Goal: Task Accomplishment & Management: Manage account settings

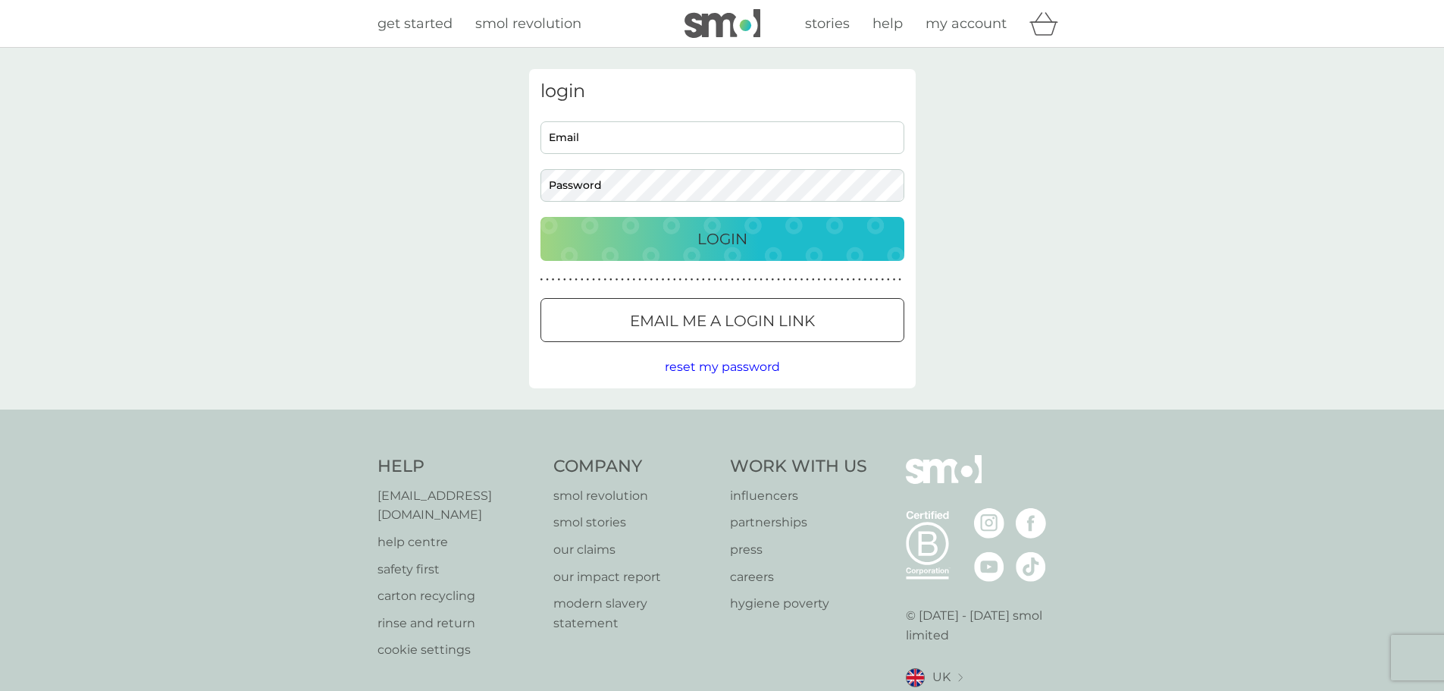
type input "[EMAIL_ADDRESS][DOMAIN_NAME]"
click at [727, 240] on p "Login" at bounding box center [722, 239] width 50 height 24
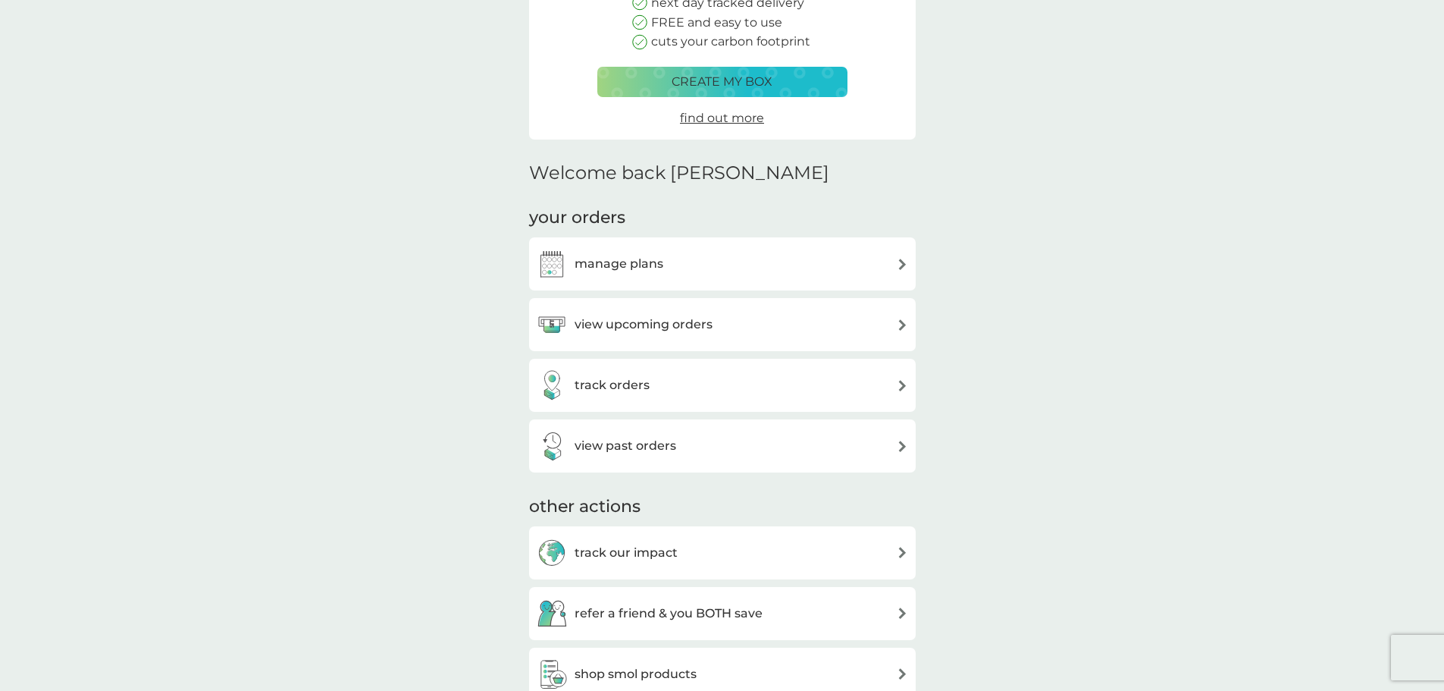
scroll to position [227, 0]
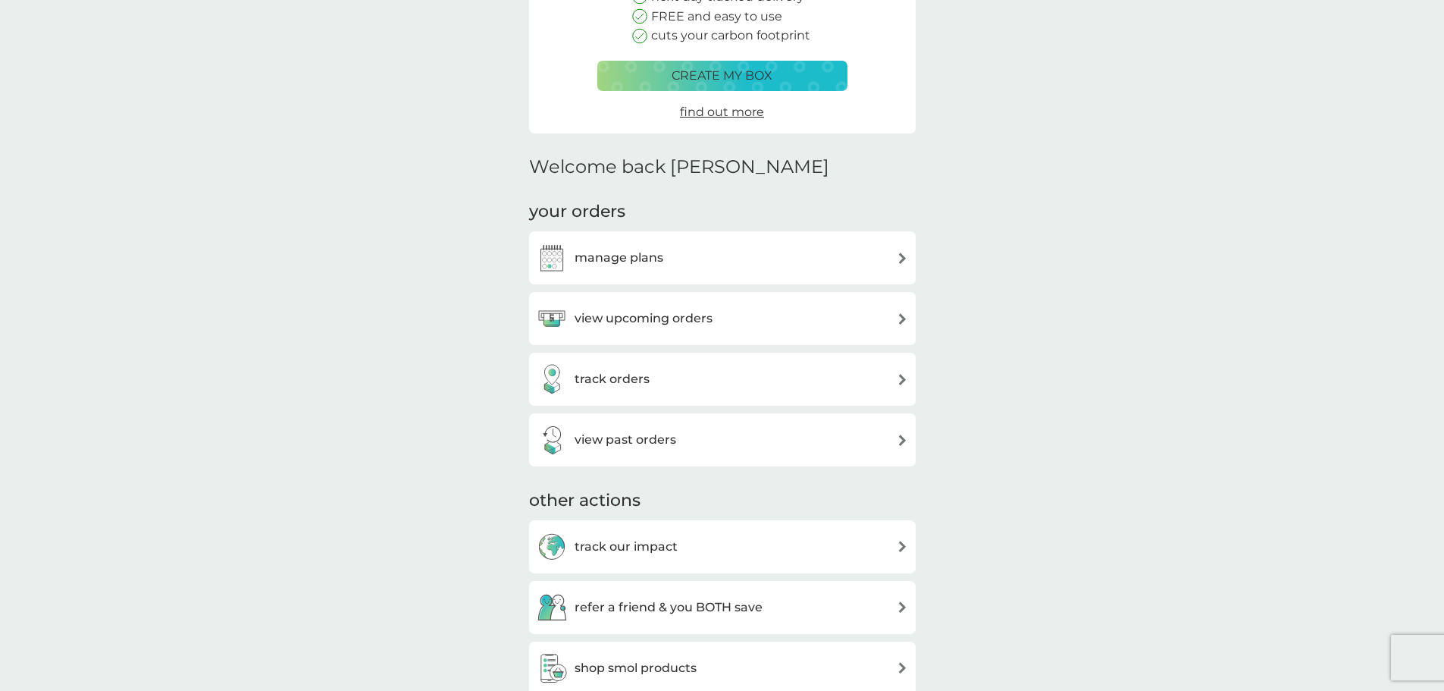
click at [890, 319] on div "view upcoming orders" at bounding box center [722, 318] width 371 height 30
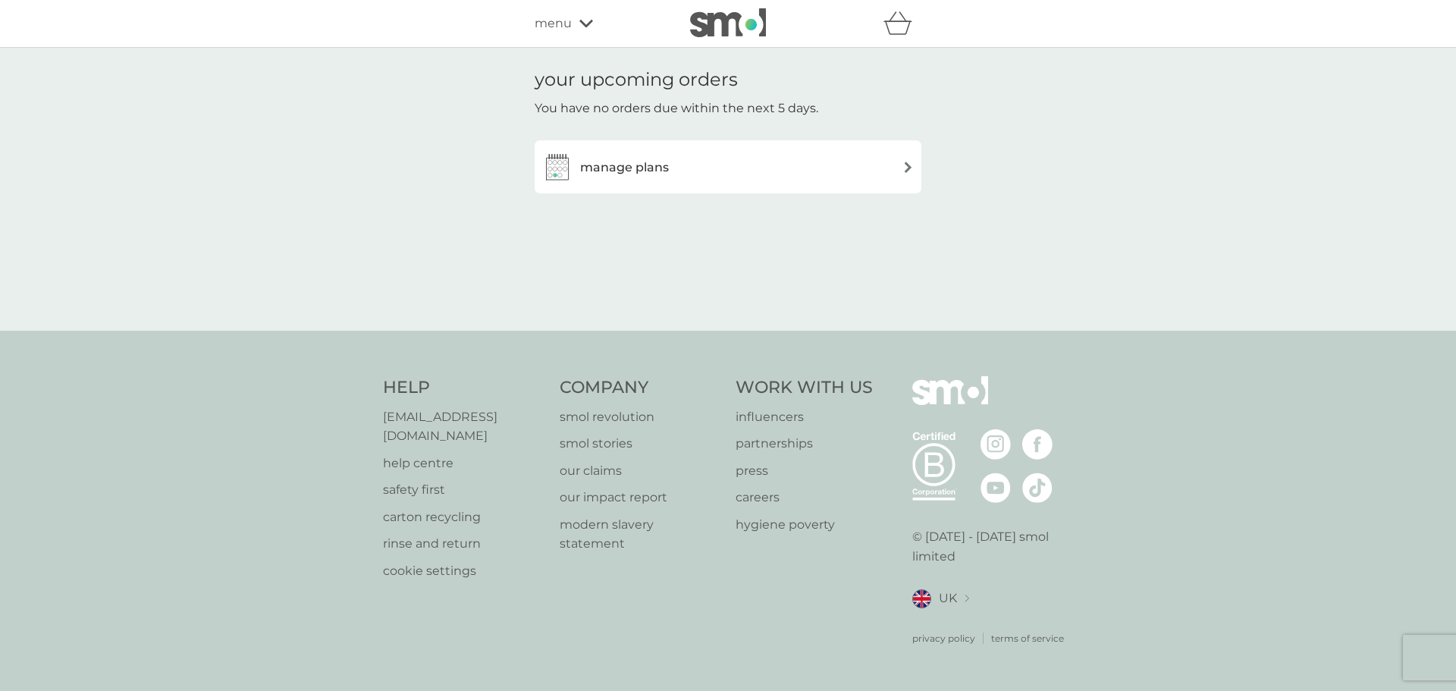
click at [879, 174] on div "manage plans" at bounding box center [727, 167] width 371 height 30
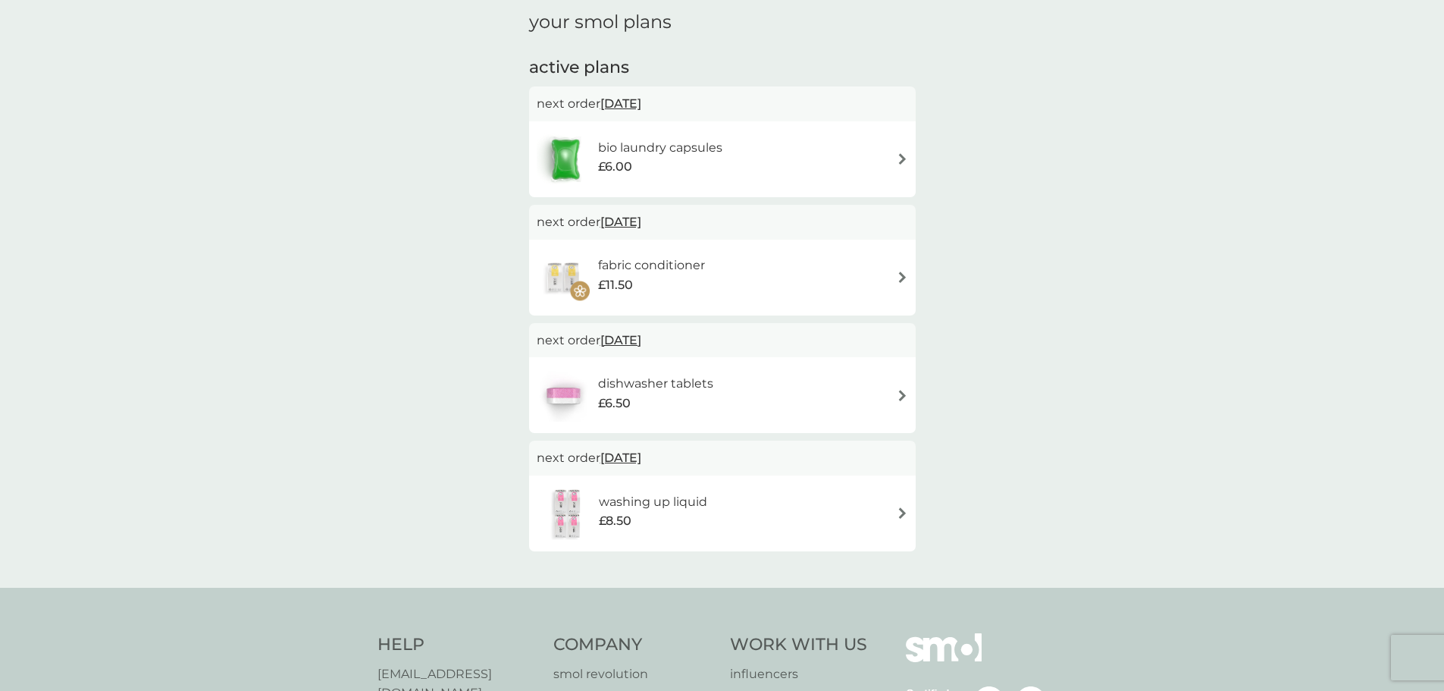
scroll to position [227, 0]
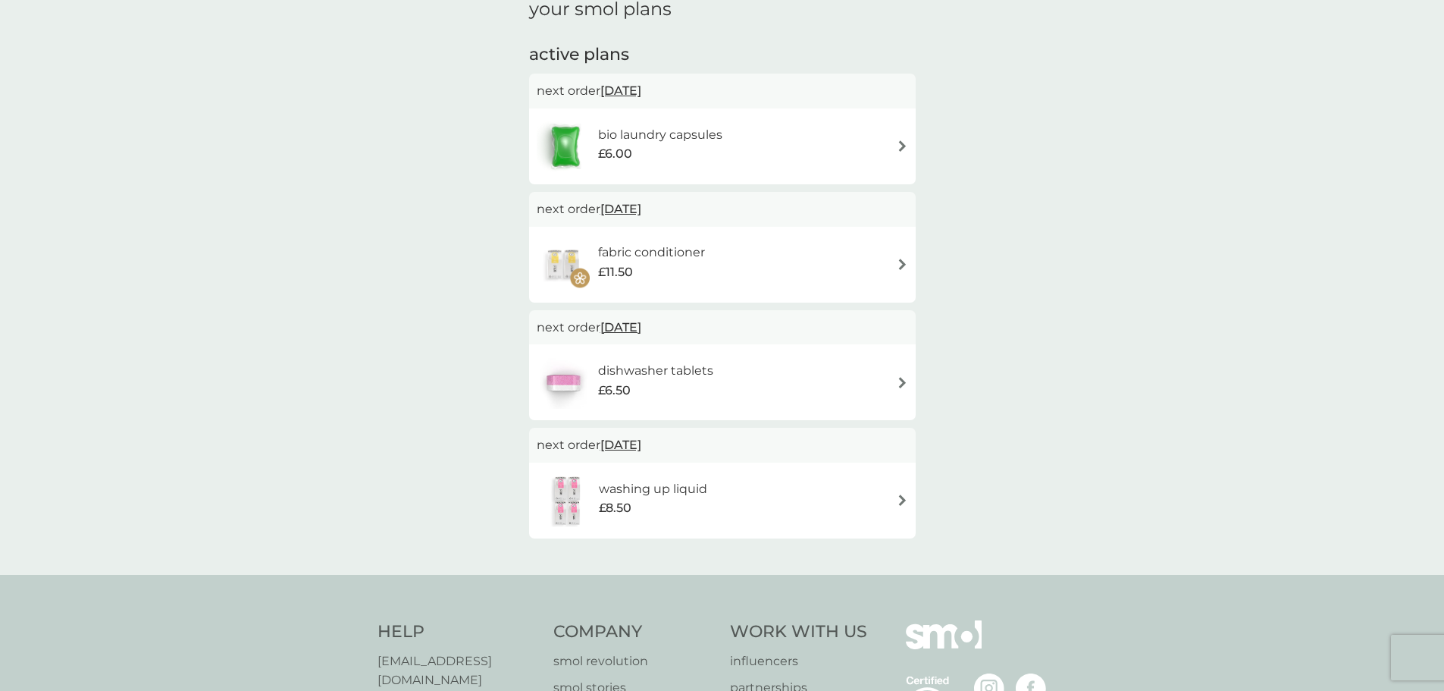
click at [721, 490] on div "washing up liquid £8.50" at bounding box center [661, 500] width 124 height 42
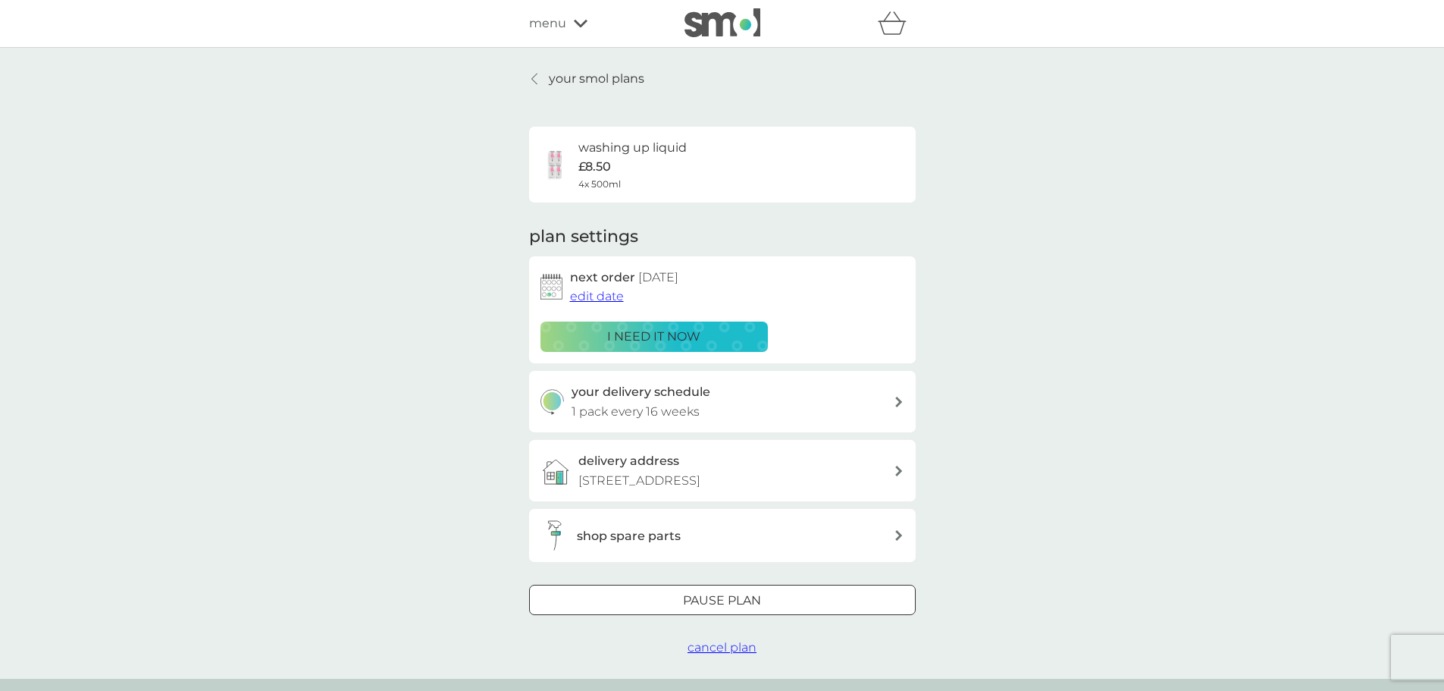
click at [599, 298] on span "edit date" at bounding box center [597, 296] width 54 height 14
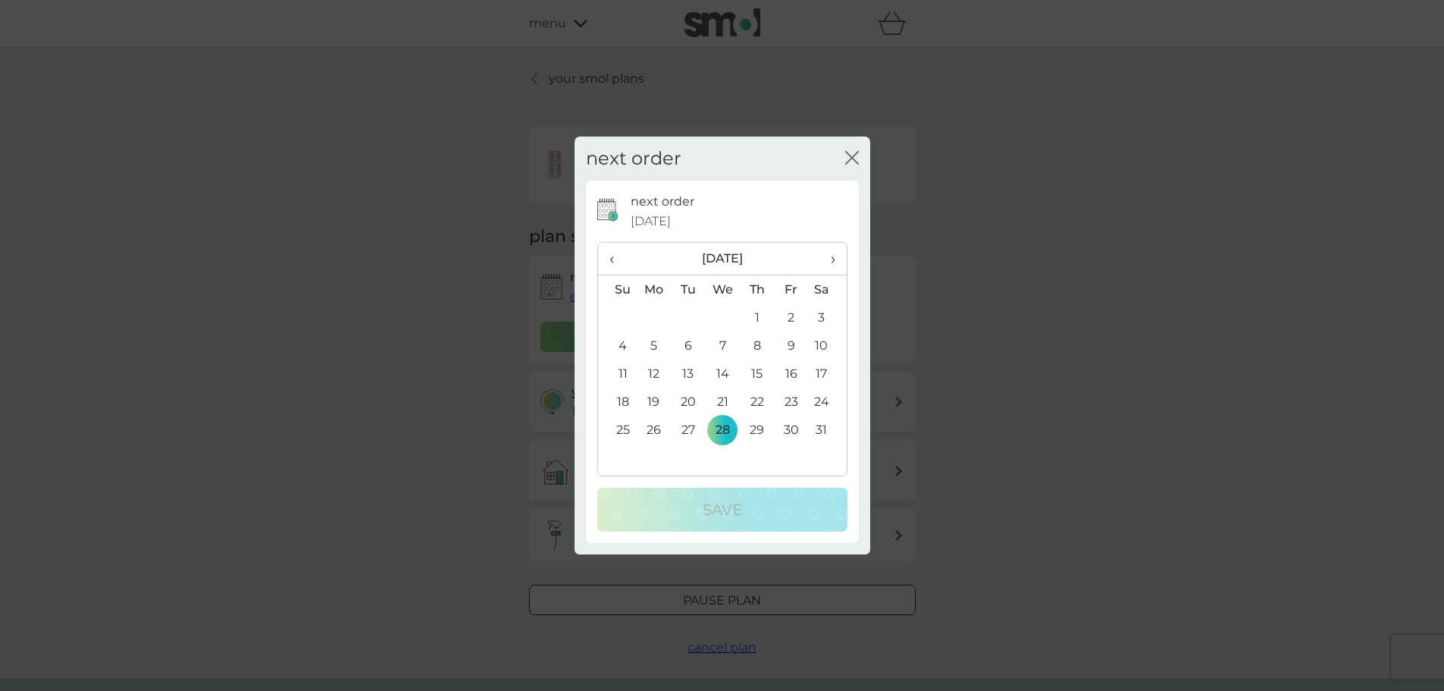
click at [1192, 242] on div "next order close next order 28 Jan 2026 ‹ January 2026 › Su Mo Tu We Th Fr Sa 2…" at bounding box center [722, 345] width 1444 height 691
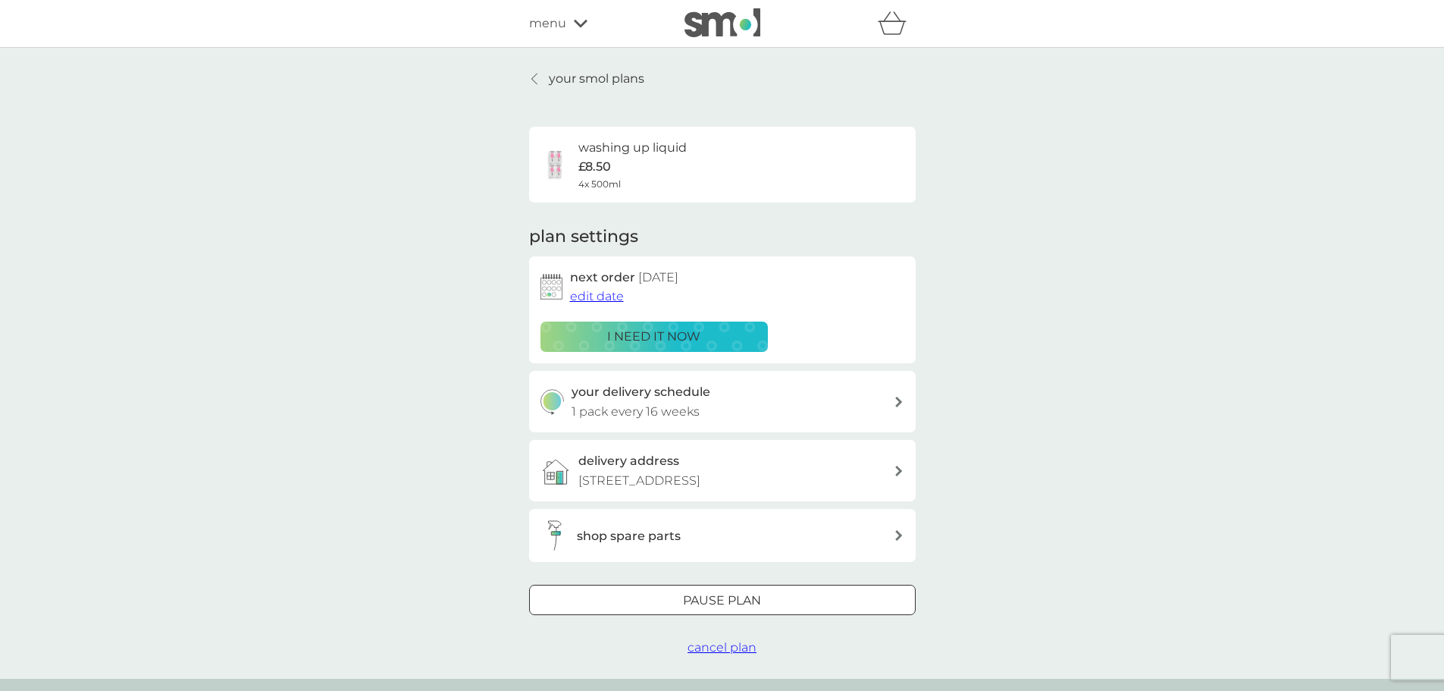
click at [577, 78] on p "your smol plans" at bounding box center [597, 79] width 96 height 20
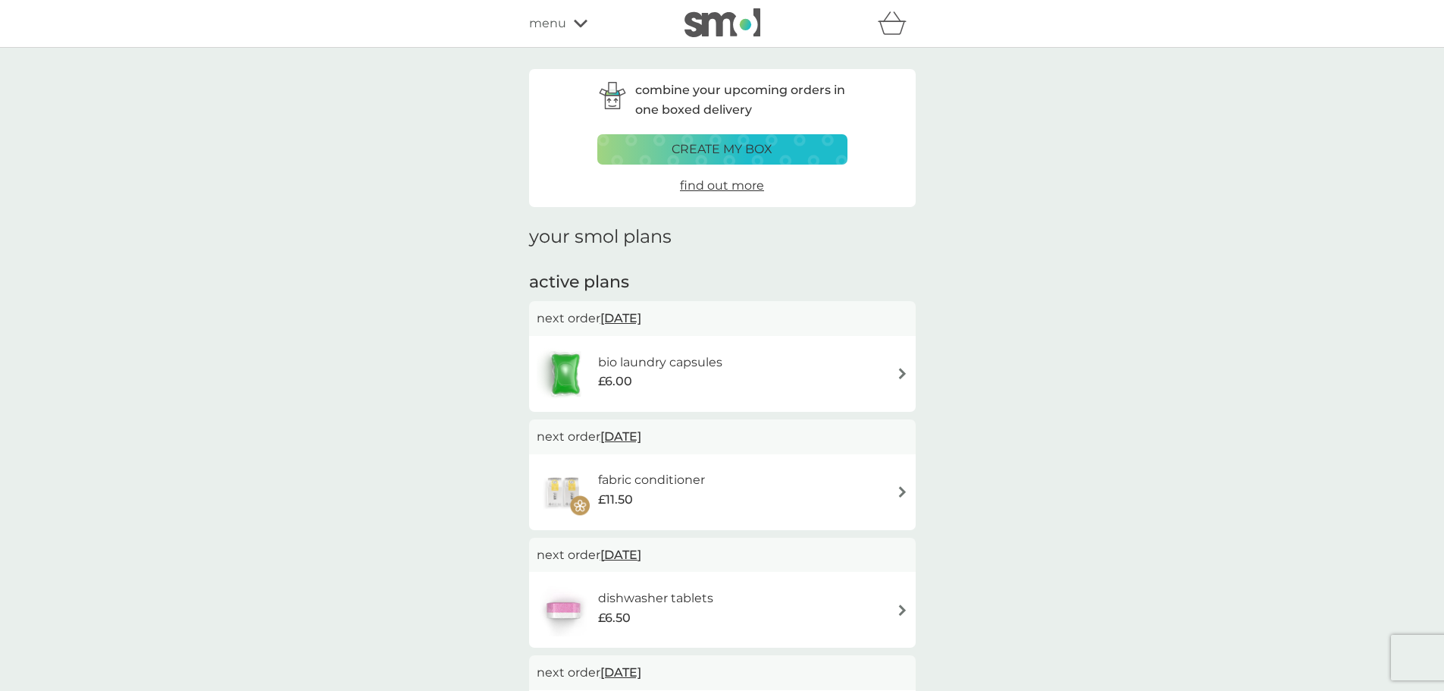
click at [553, 15] on span "menu" at bounding box center [547, 24] width 37 height 20
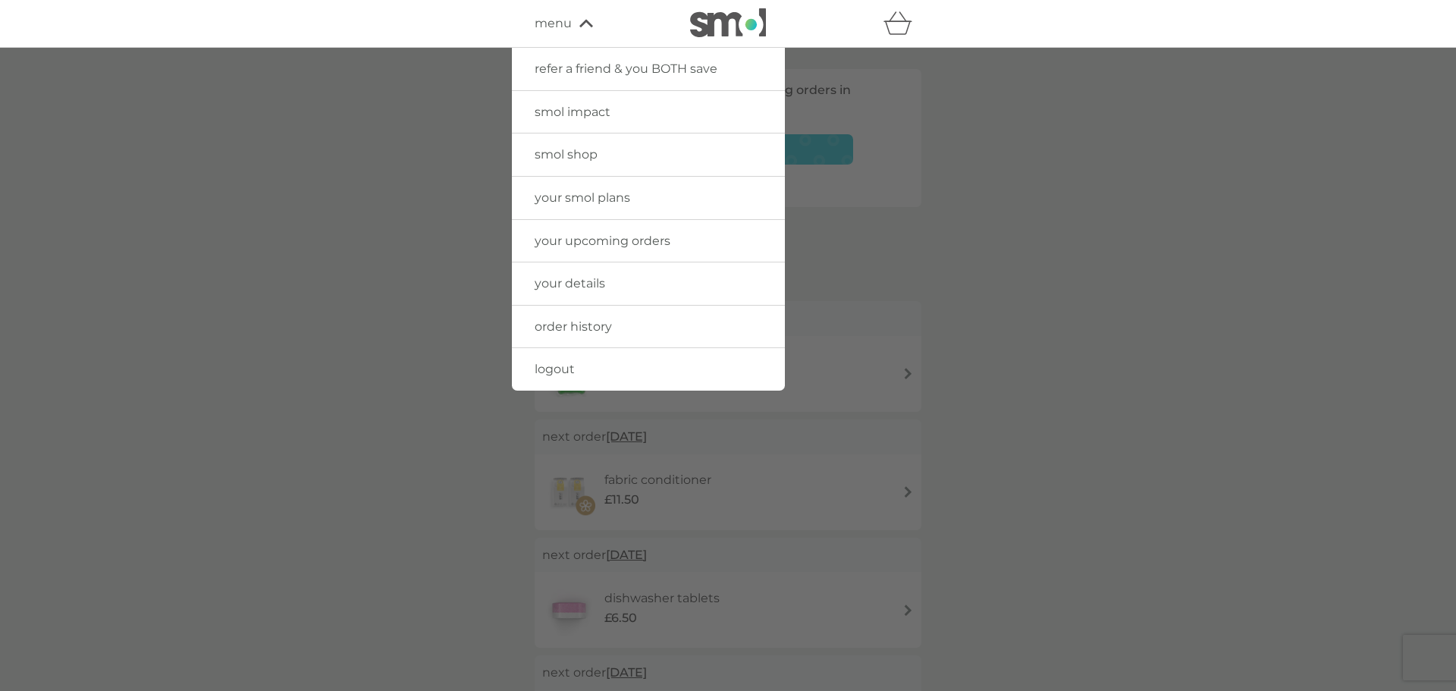
click at [583, 195] on span "your smol plans" at bounding box center [582, 197] width 96 height 14
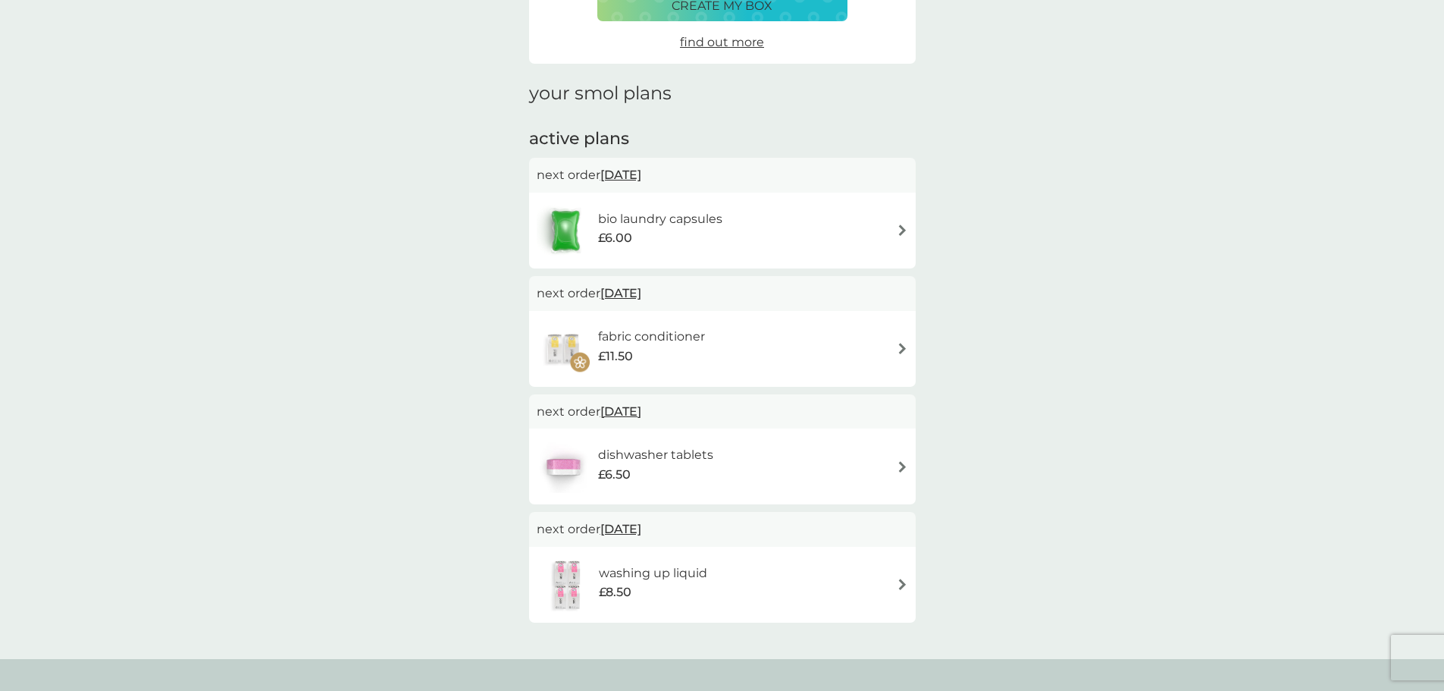
scroll to position [152, 0]
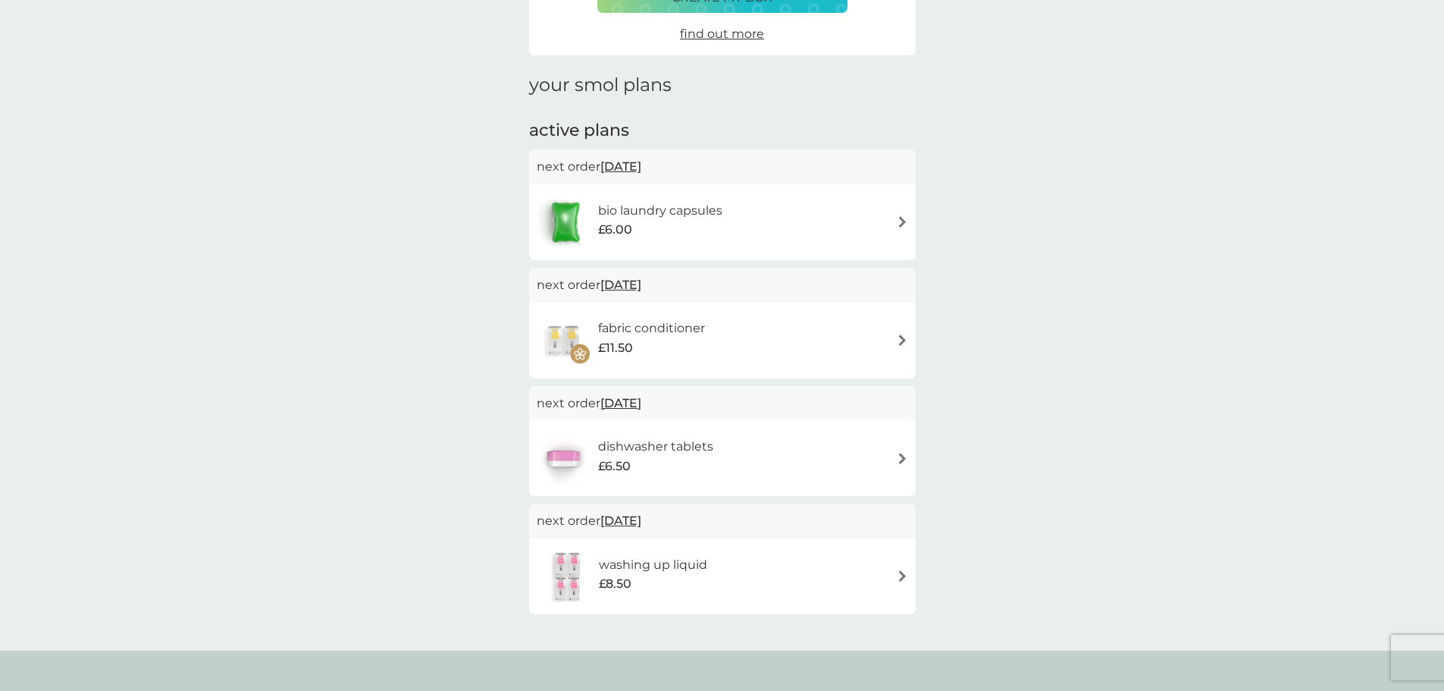
click at [901, 449] on div "dishwasher tablets £6.50" at bounding box center [722, 457] width 371 height 53
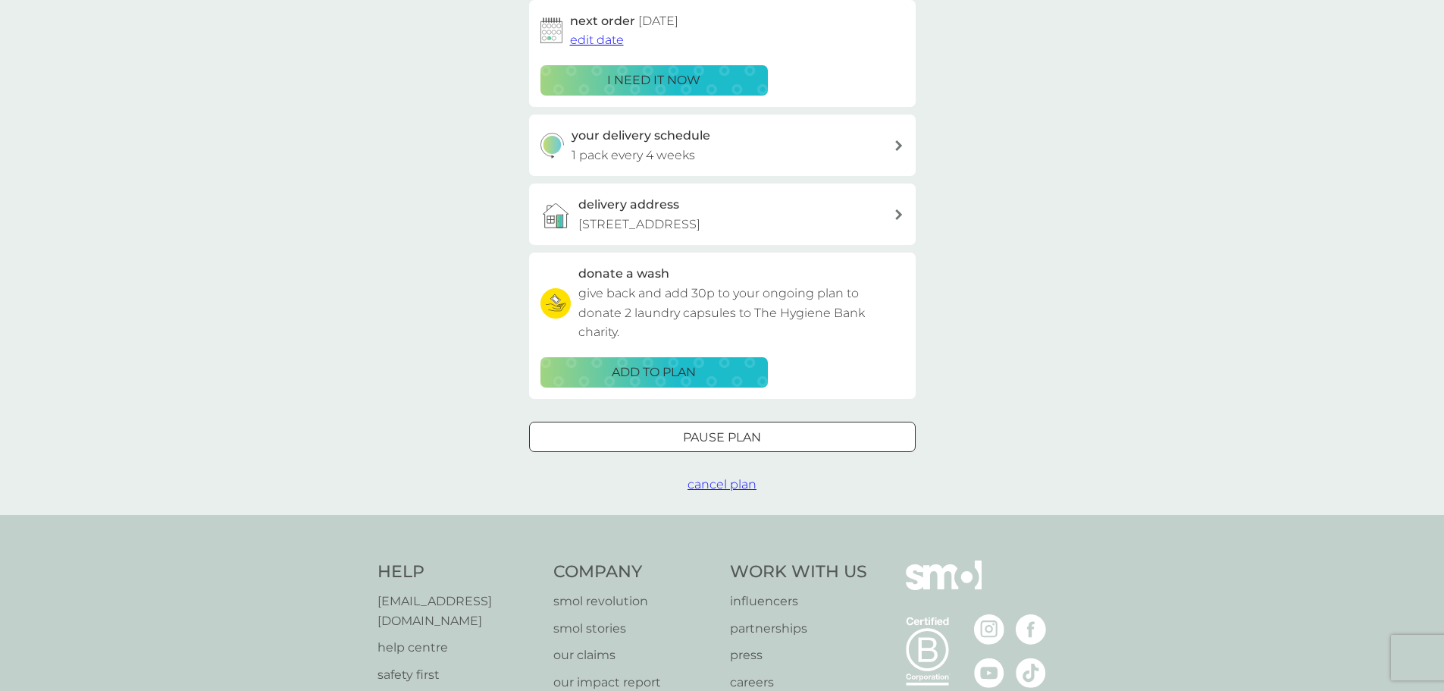
scroll to position [227, 0]
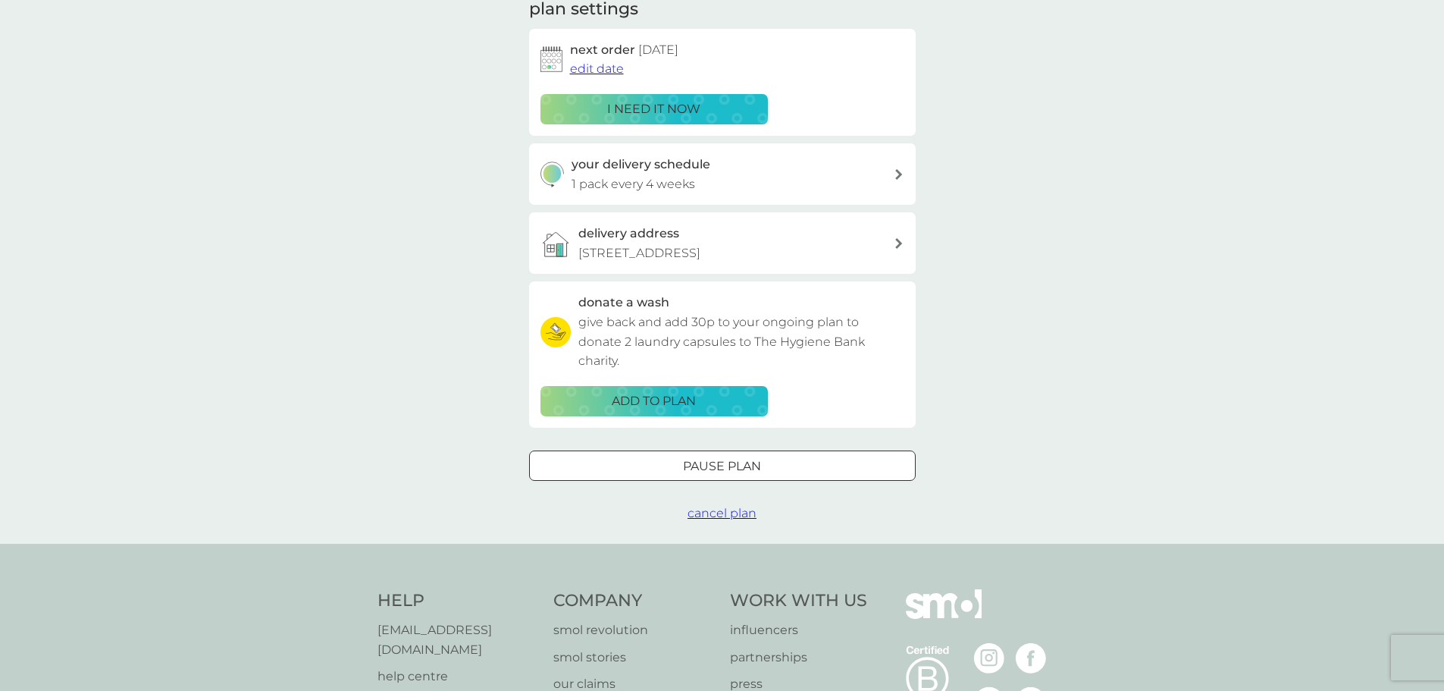
click at [723, 462] on div at bounding box center [722, 466] width 55 height 16
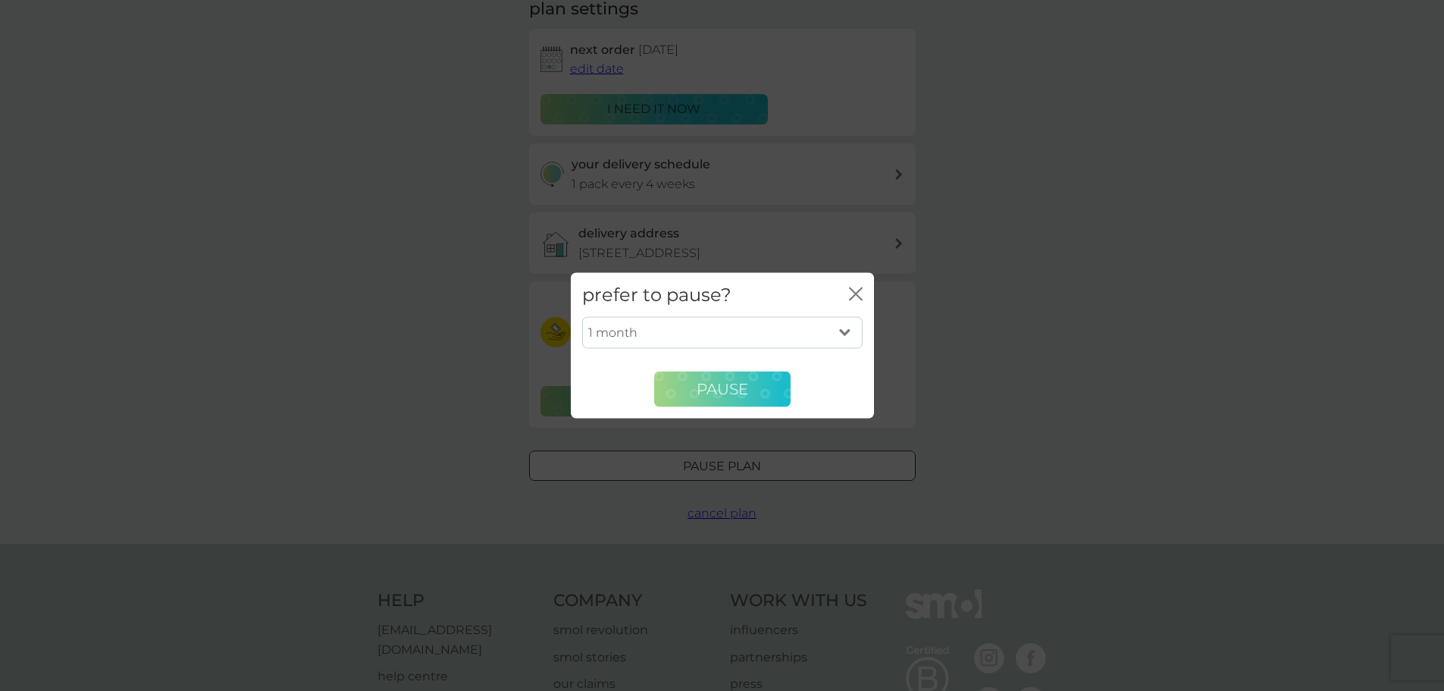
click at [744, 389] on span "Pause" at bounding box center [723, 389] width 52 height 18
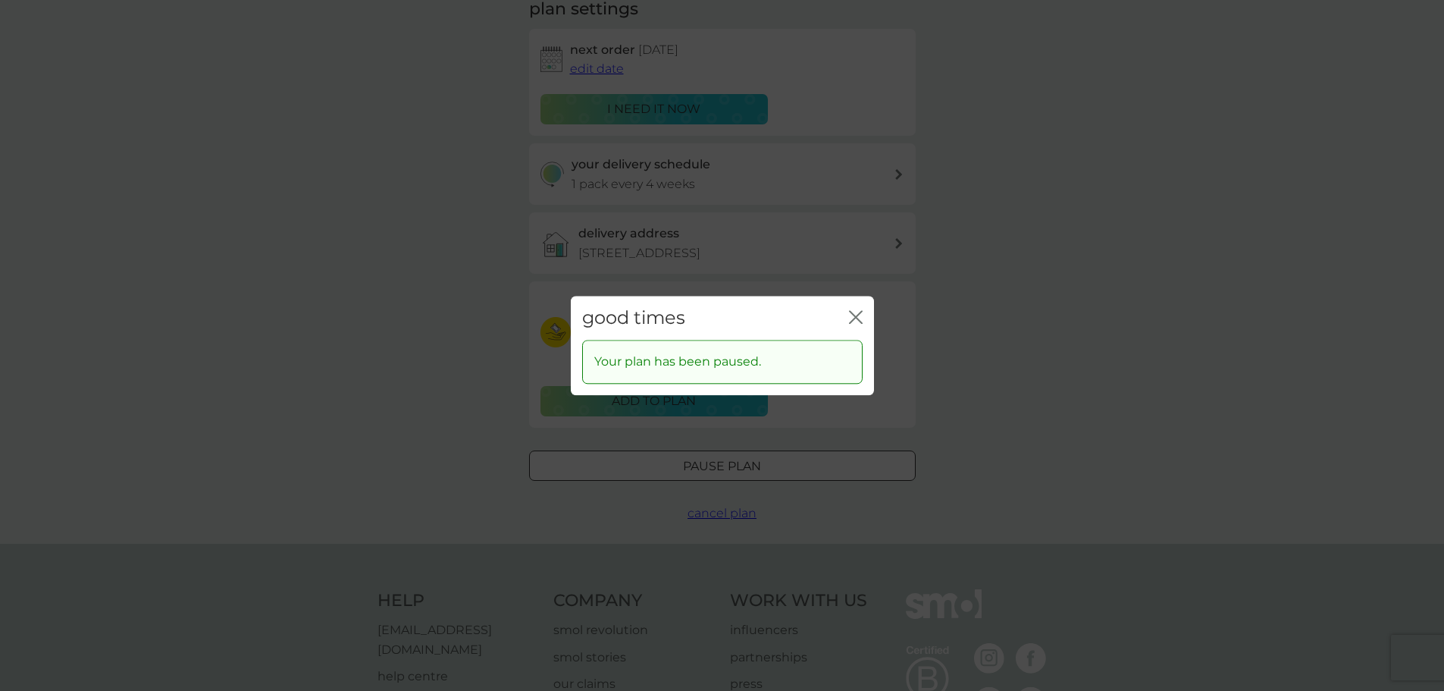
scroll to position [0, 0]
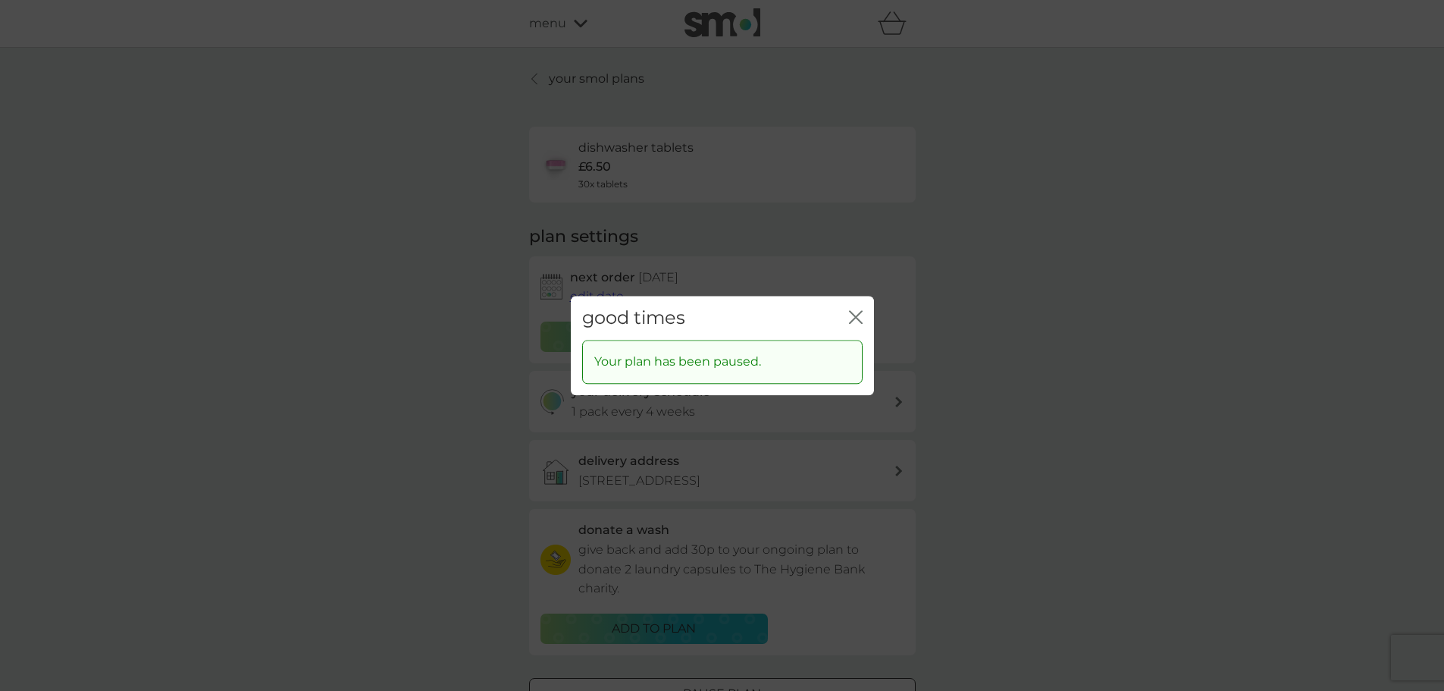
click at [390, 108] on div "good times close Your plan has been paused." at bounding box center [722, 345] width 1444 height 691
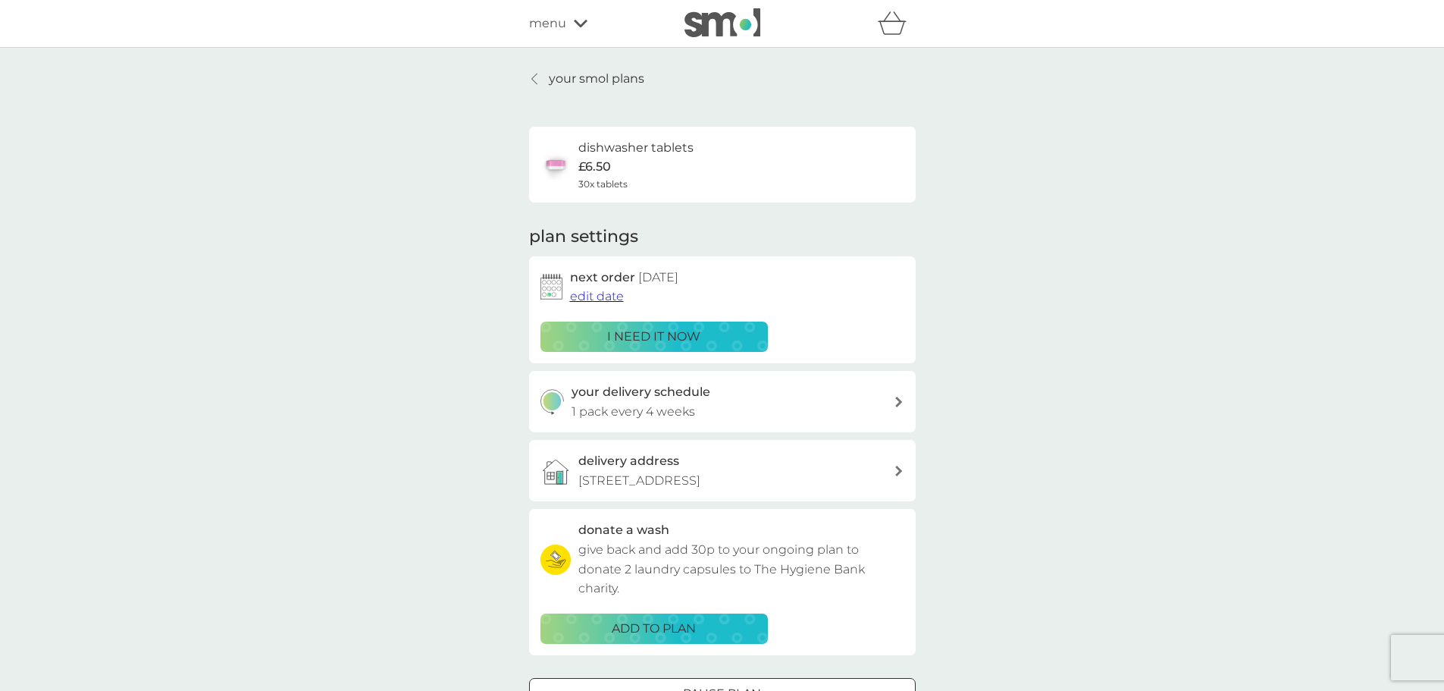
scroll to position [17, 0]
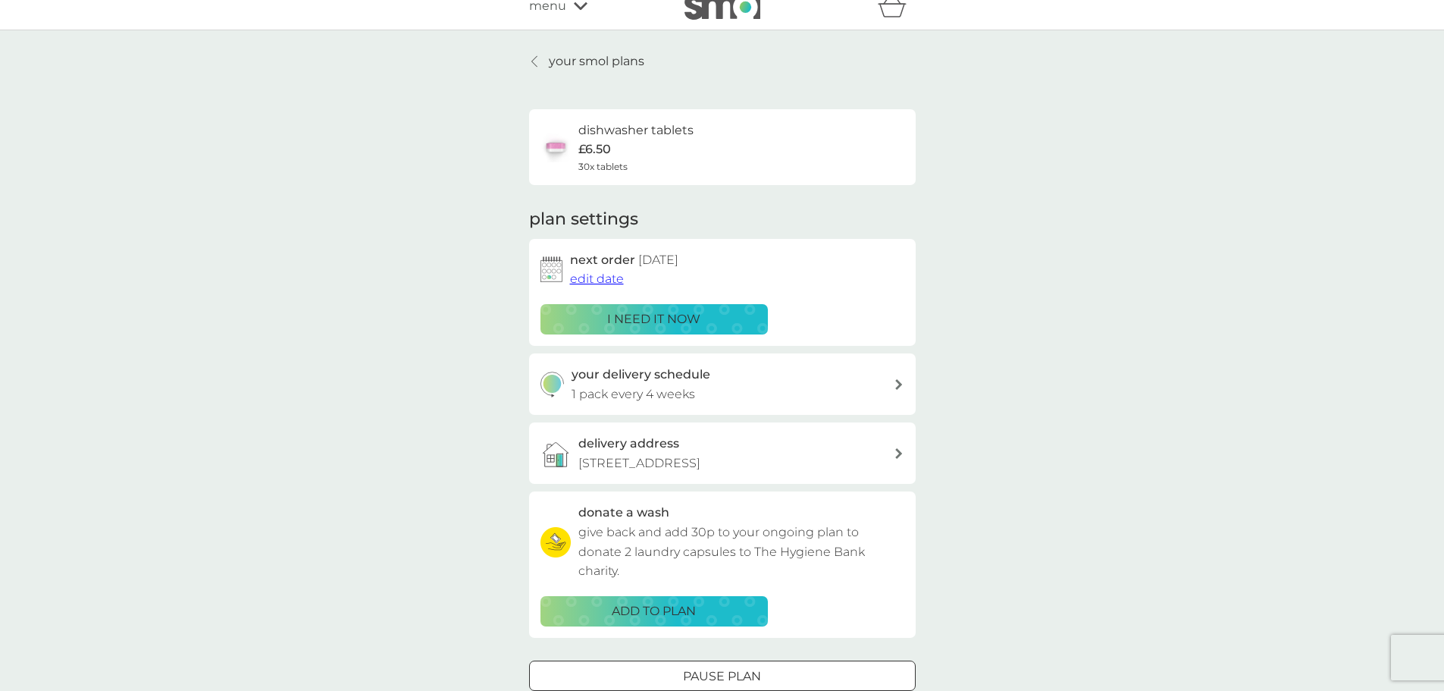
click at [606, 56] on p "your smol plans" at bounding box center [597, 62] width 96 height 20
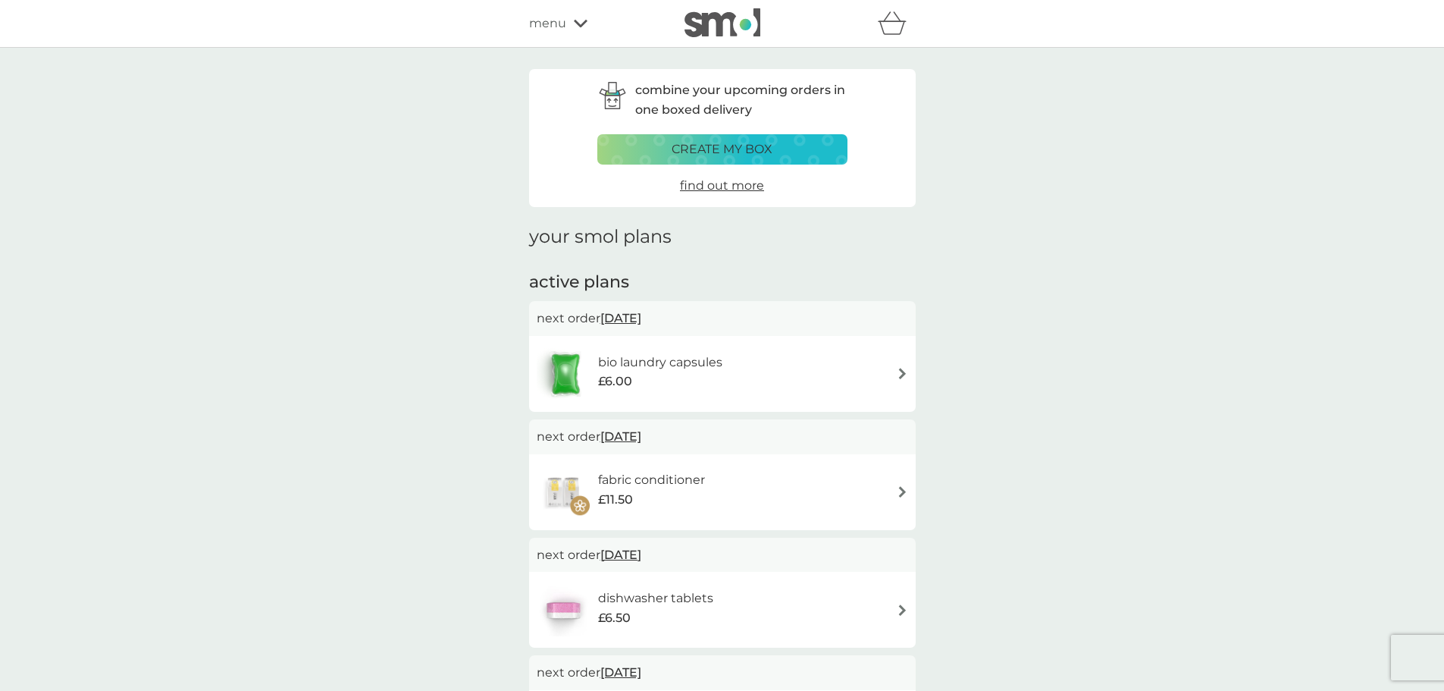
click at [556, 17] on span "menu" at bounding box center [547, 24] width 37 height 20
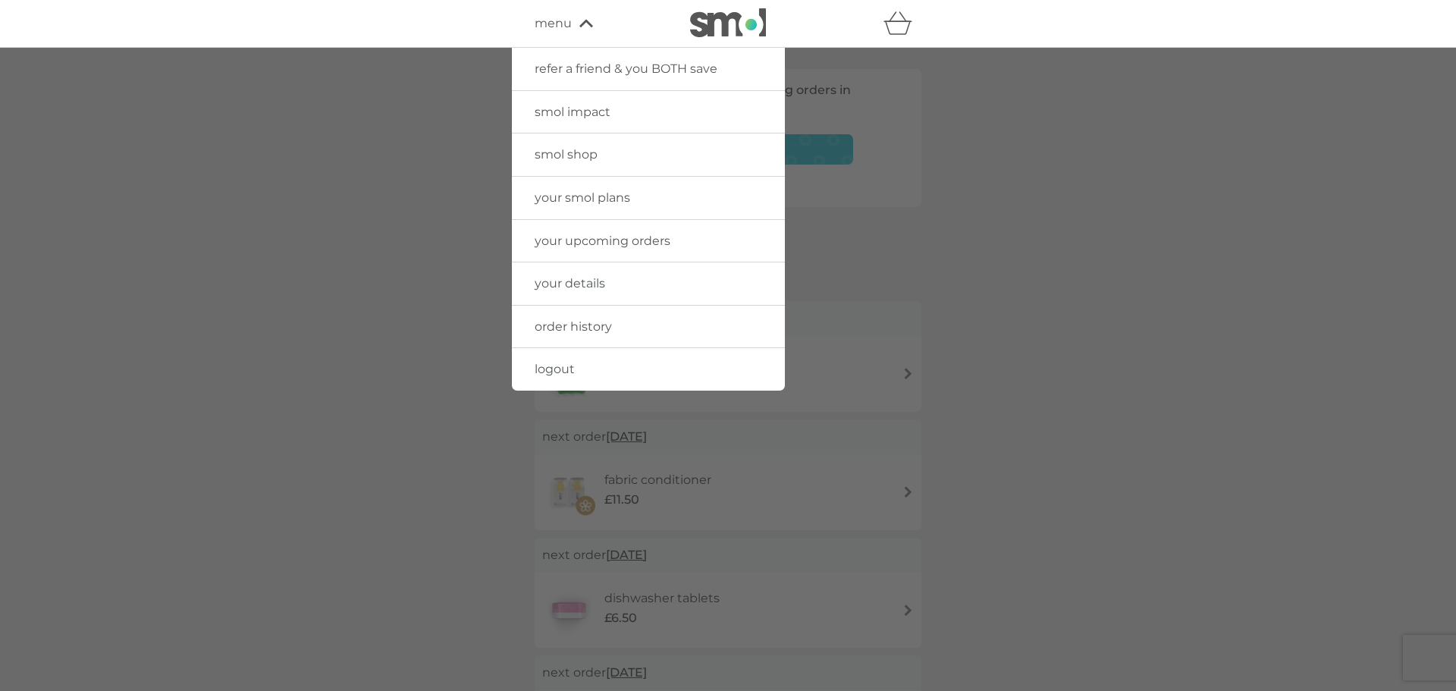
click at [623, 233] on span "your upcoming orders" at bounding box center [602, 240] width 136 height 14
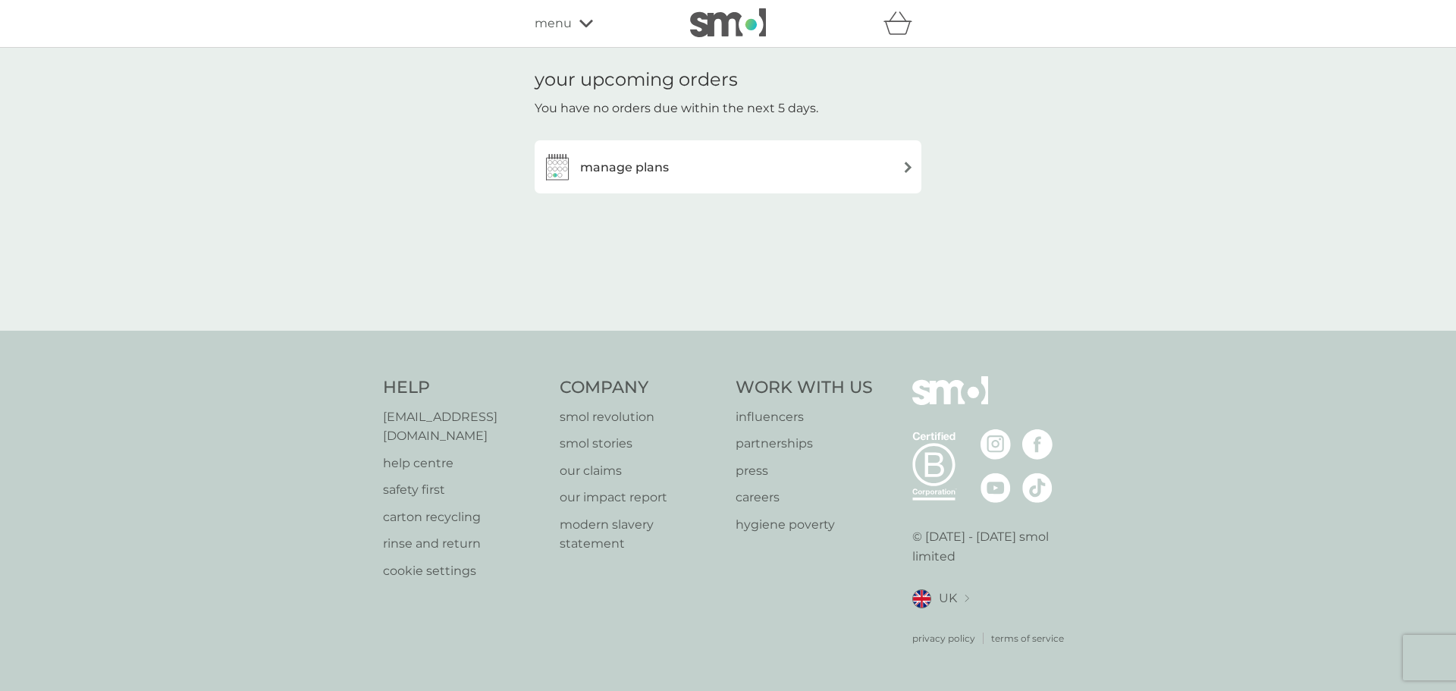
click at [625, 168] on h3 "manage plans" at bounding box center [624, 168] width 89 height 20
